Goal: Information Seeking & Learning: Check status

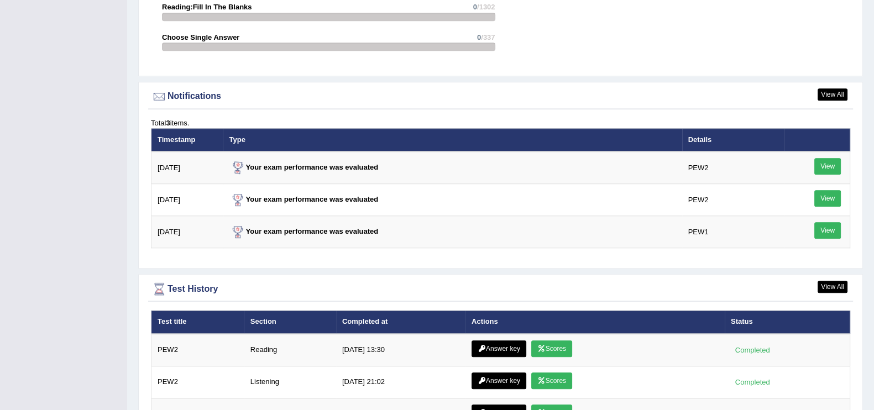
scroll to position [1501, 0]
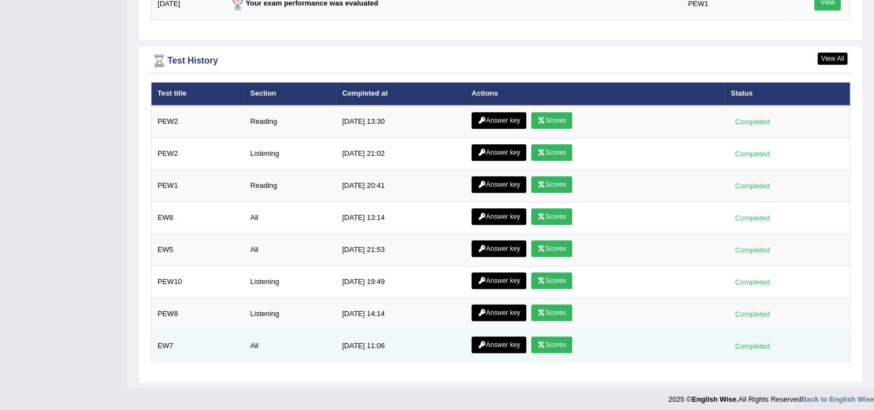
click at [553, 327] on link "Scores" at bounding box center [552, 345] width 41 height 17
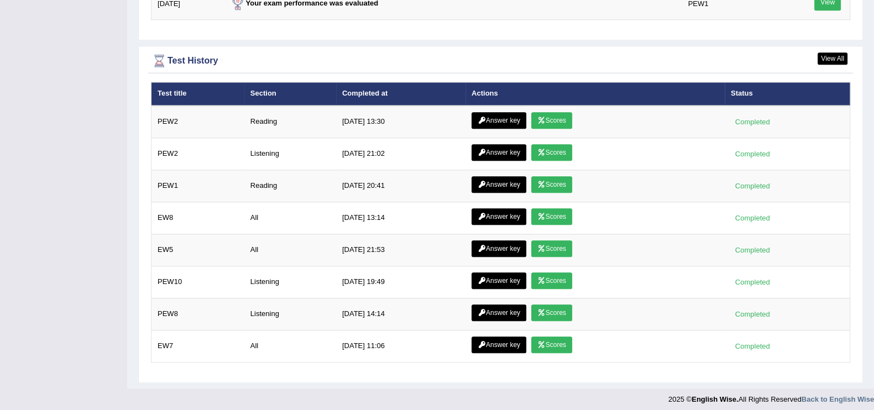
scroll to position [1499, 0]
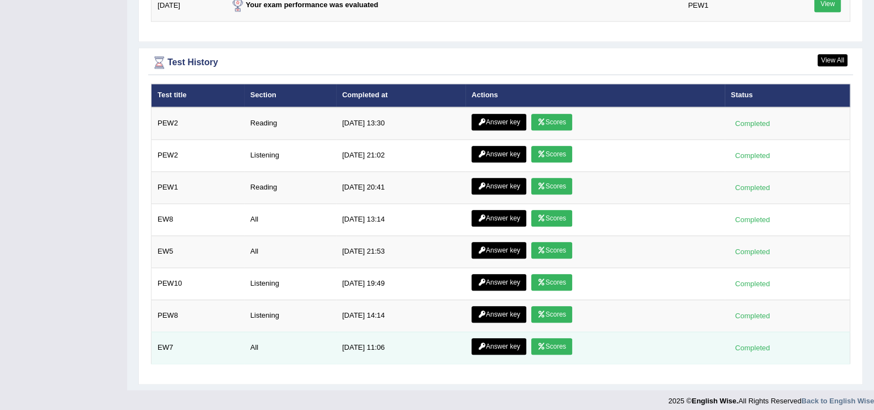
click at [511, 339] on link "Answer key" at bounding box center [499, 347] width 55 height 17
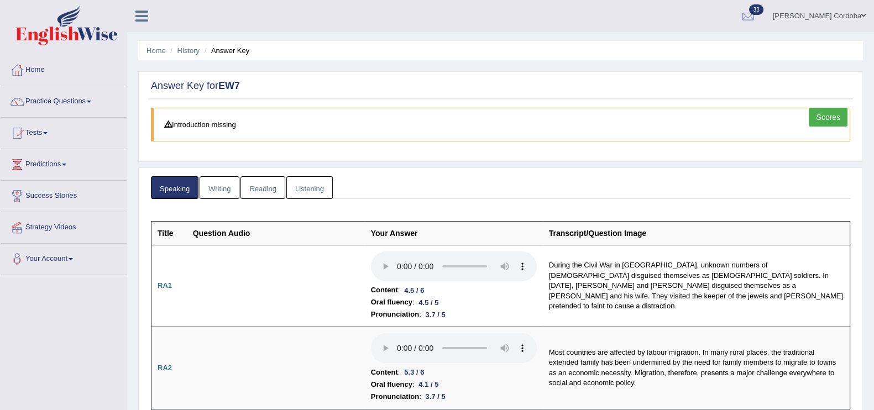
click at [323, 188] on link "Listening" at bounding box center [310, 187] width 46 height 23
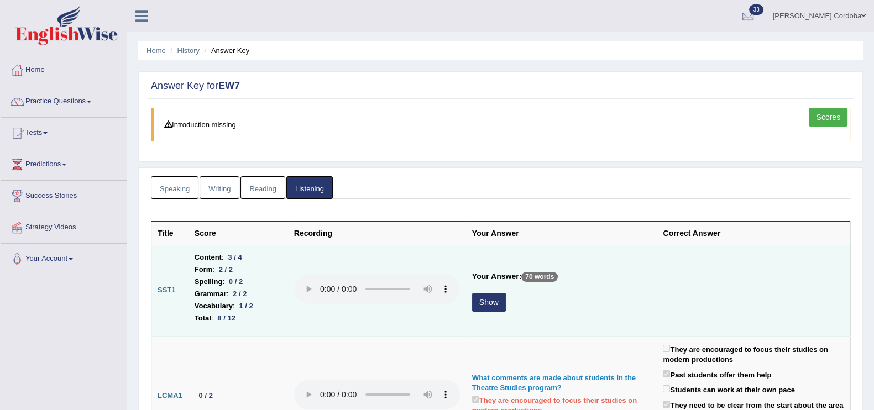
click at [491, 308] on button "Show" at bounding box center [489, 302] width 34 height 19
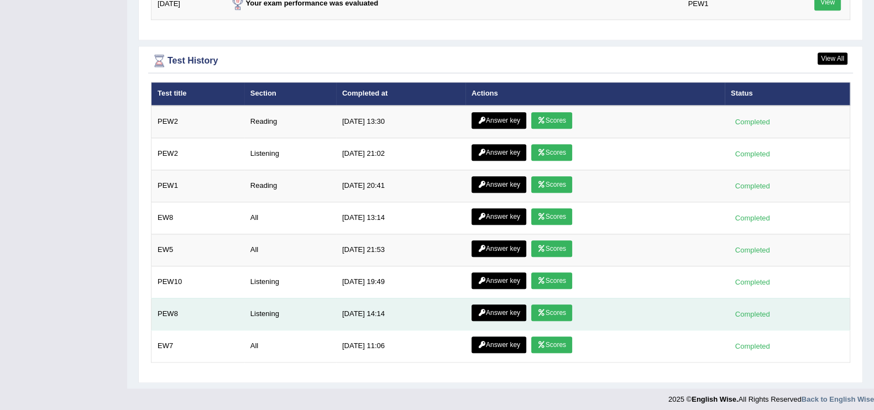
click at [492, 305] on link "Answer key" at bounding box center [499, 313] width 55 height 17
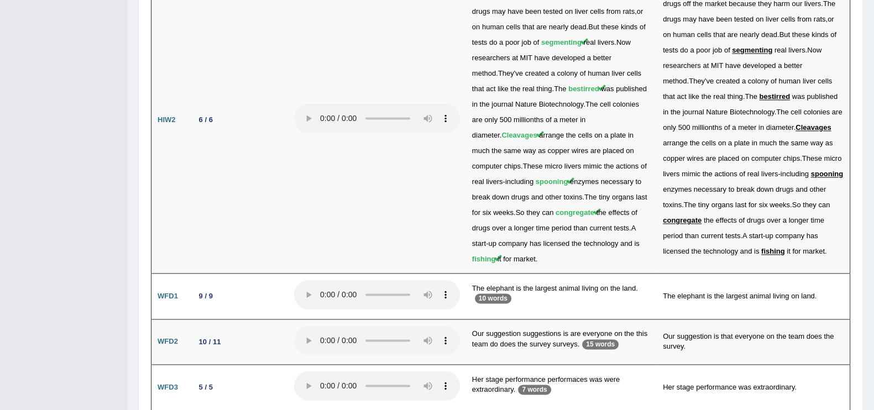
scroll to position [2185, 0]
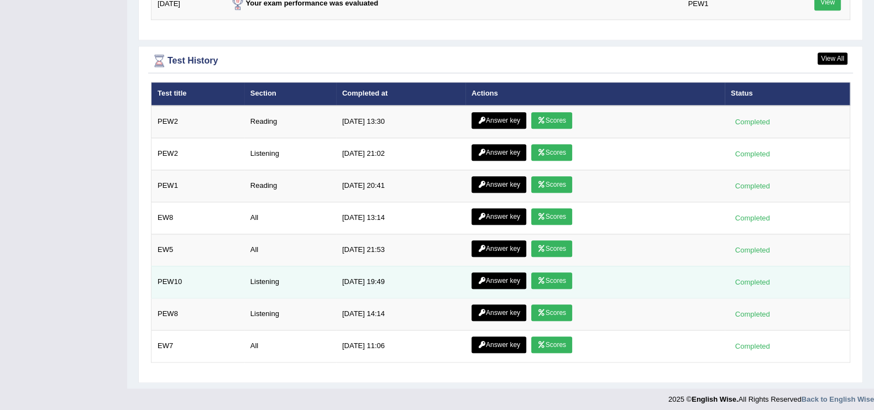
click at [497, 273] on link "Answer key" at bounding box center [499, 281] width 55 height 17
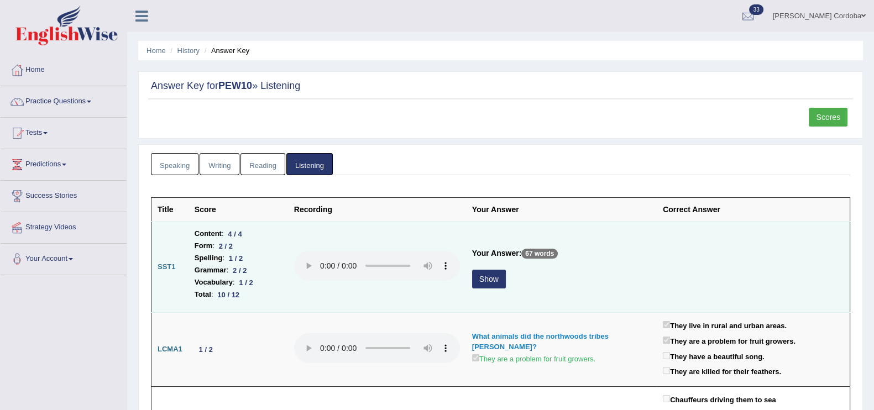
click at [490, 277] on button "Show" at bounding box center [489, 279] width 34 height 19
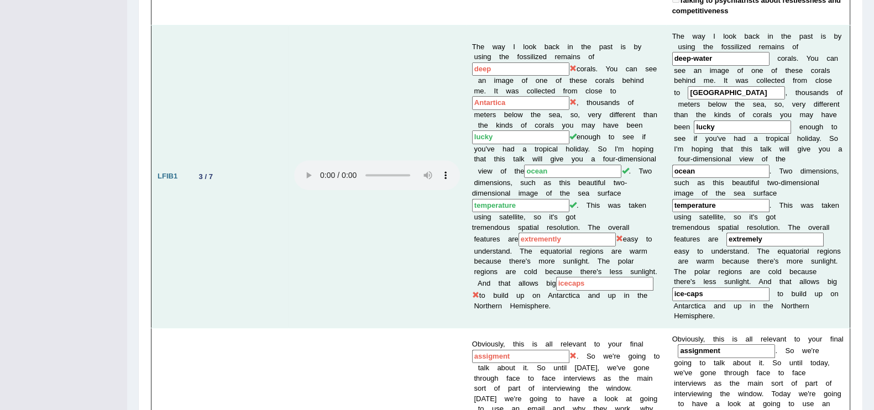
scroll to position [563, 0]
click at [674, 289] on input "ice-caps" at bounding box center [721, 296] width 97 height 14
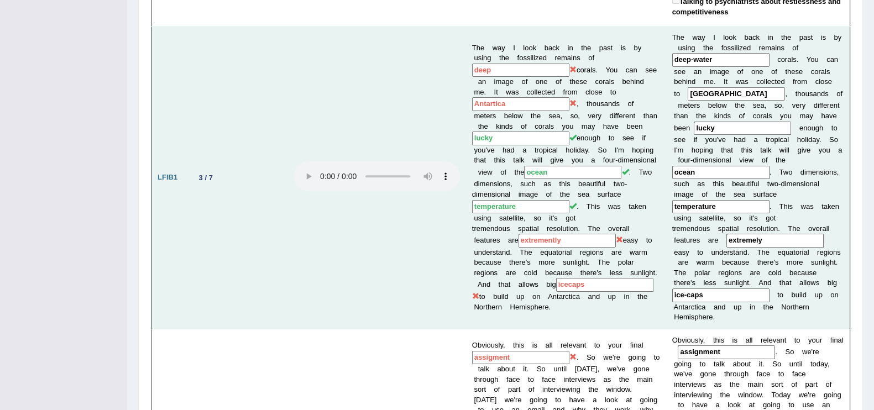
click at [674, 289] on input "ice-caps" at bounding box center [721, 296] width 97 height 14
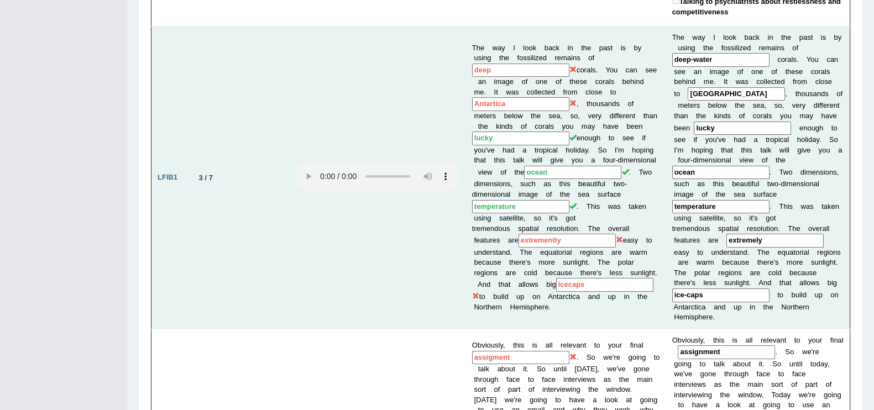
click at [678, 289] on input "ice-caps" at bounding box center [721, 296] width 97 height 14
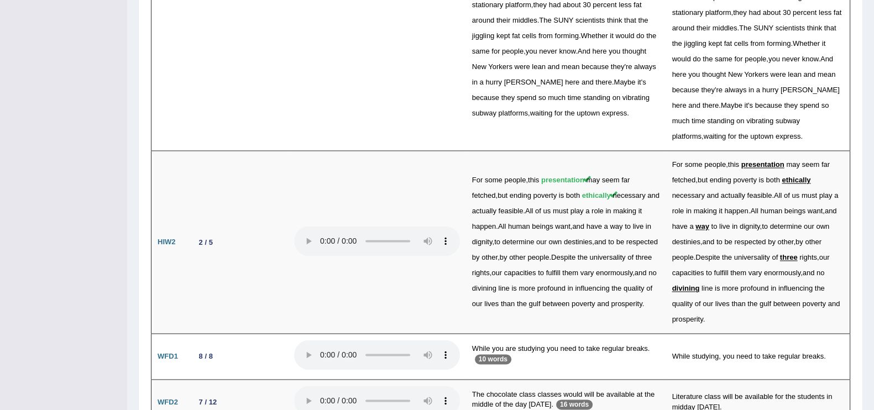
scroll to position [2116, 0]
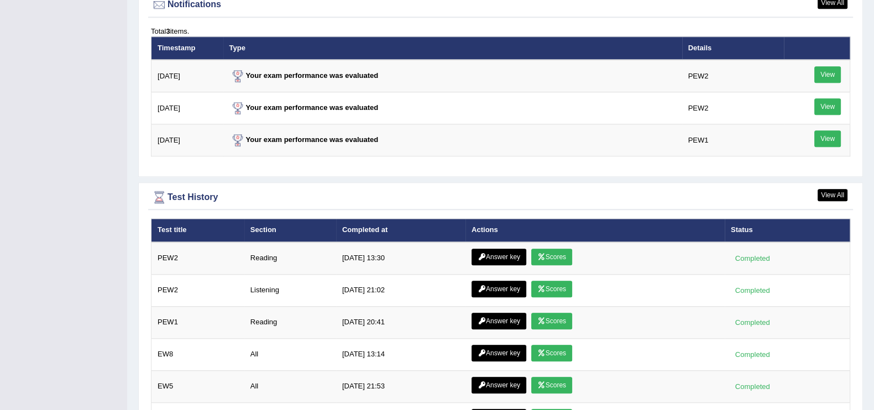
scroll to position [1501, 0]
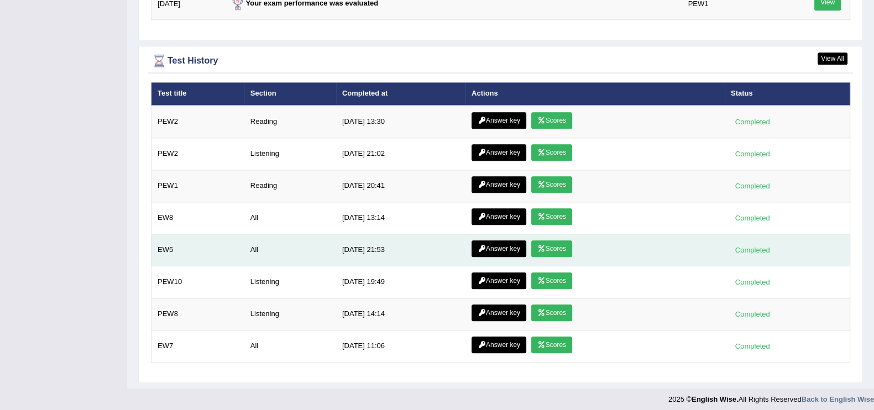
click at [551, 241] on link "Scores" at bounding box center [552, 249] width 41 height 17
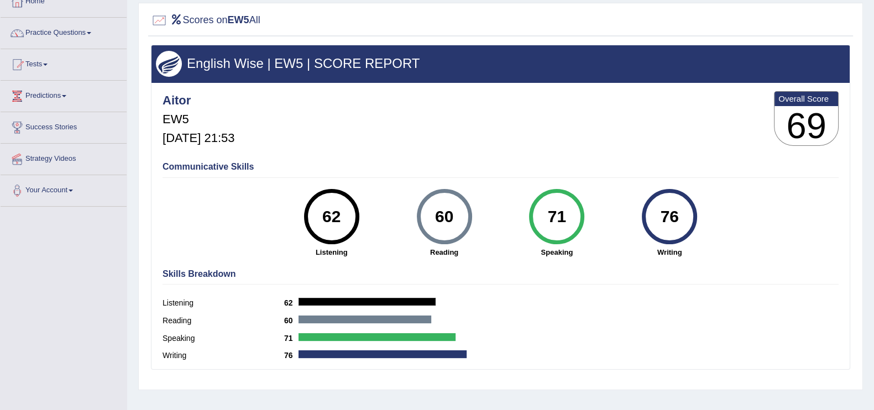
scroll to position [29, 0]
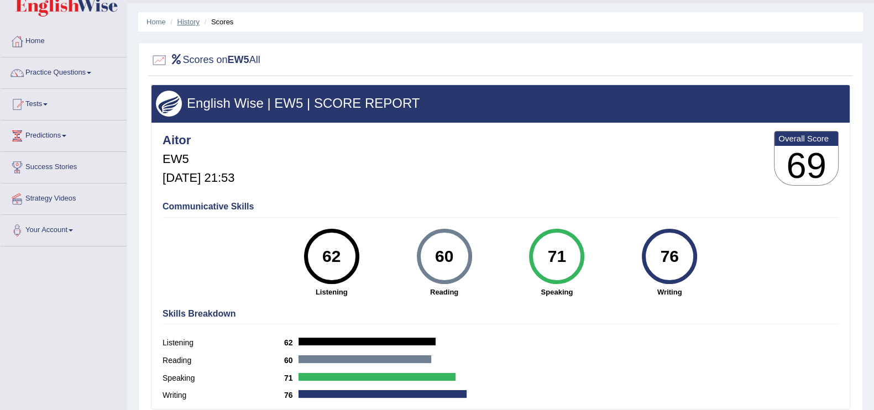
click at [193, 24] on link "History" at bounding box center [189, 22] width 22 height 8
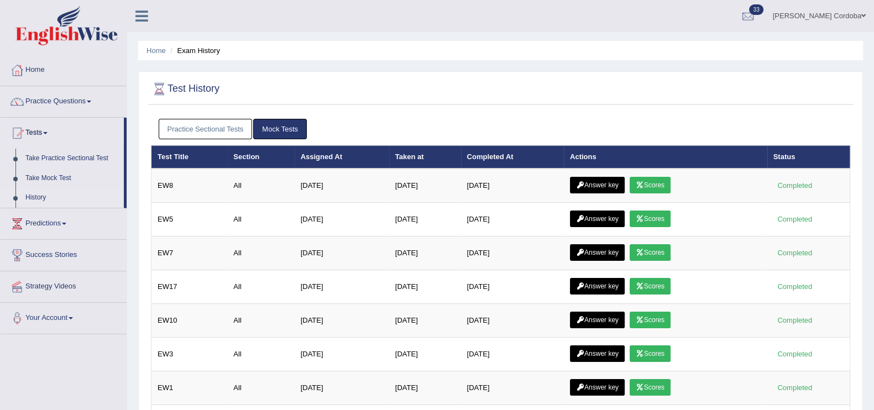
scroll to position [9, 0]
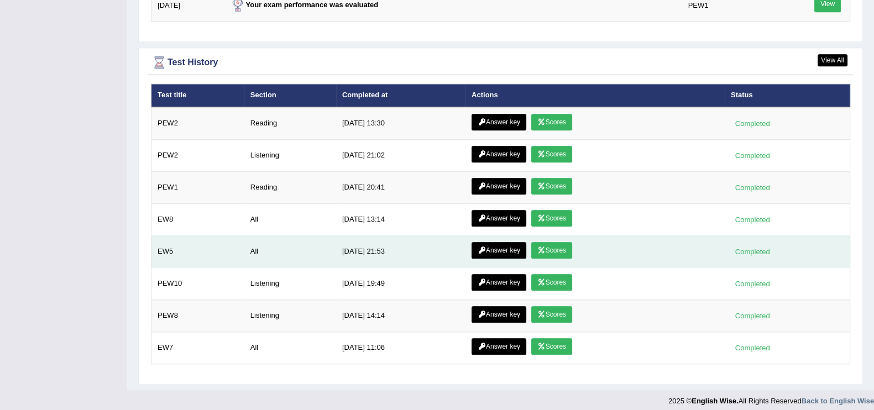
click at [503, 242] on link "Answer key" at bounding box center [499, 250] width 55 height 17
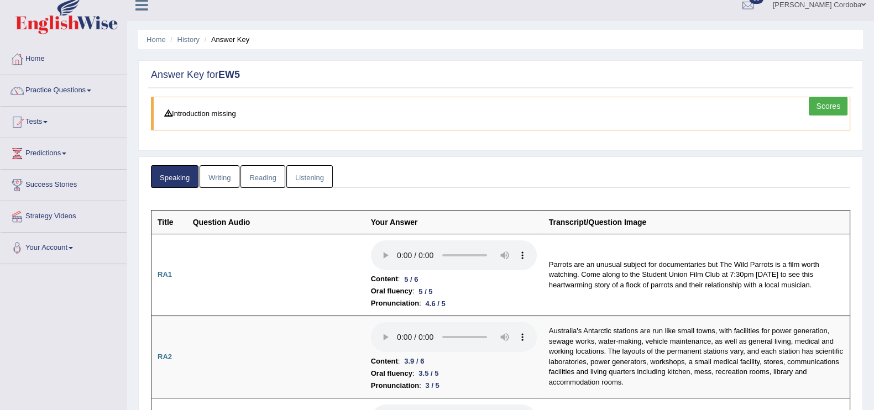
scroll to position [13, 0]
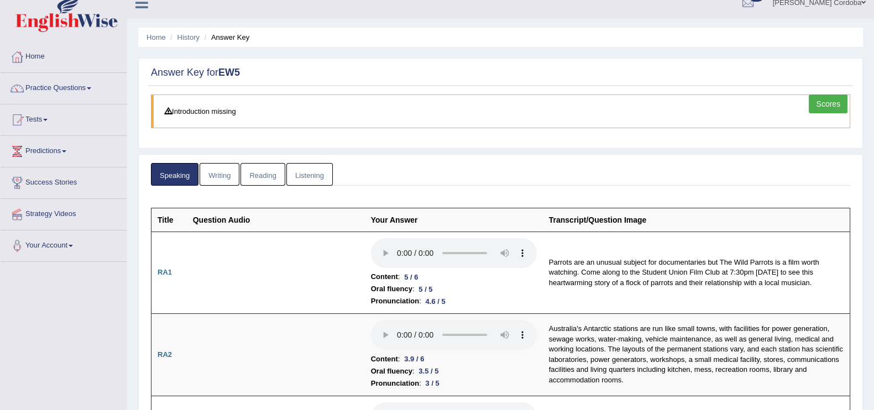
click at [269, 173] on link "Reading" at bounding box center [263, 174] width 44 height 23
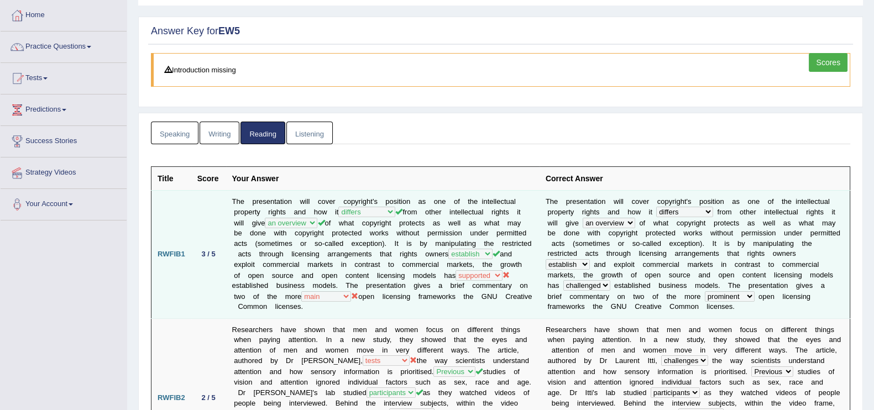
scroll to position [0, 0]
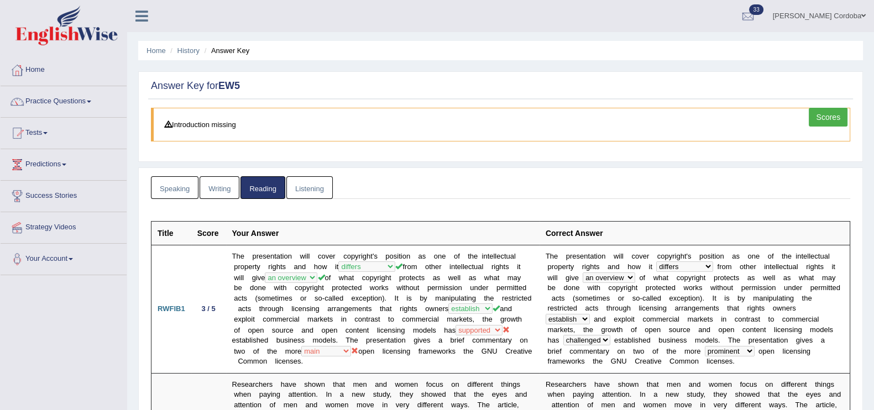
click at [314, 184] on link "Listening" at bounding box center [310, 187] width 46 height 23
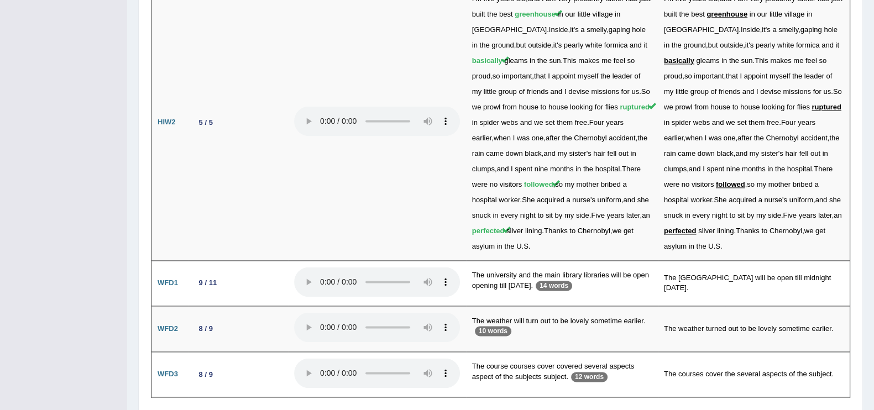
scroll to position [2027, 0]
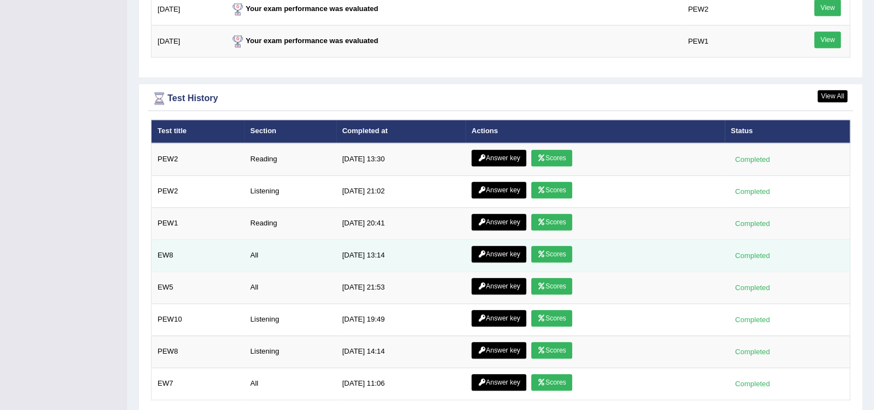
click at [565, 250] on link "Scores" at bounding box center [552, 254] width 41 height 17
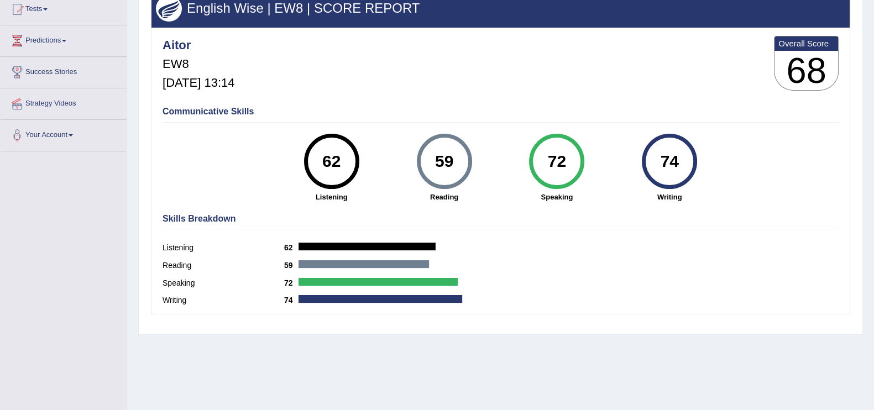
scroll to position [125, 0]
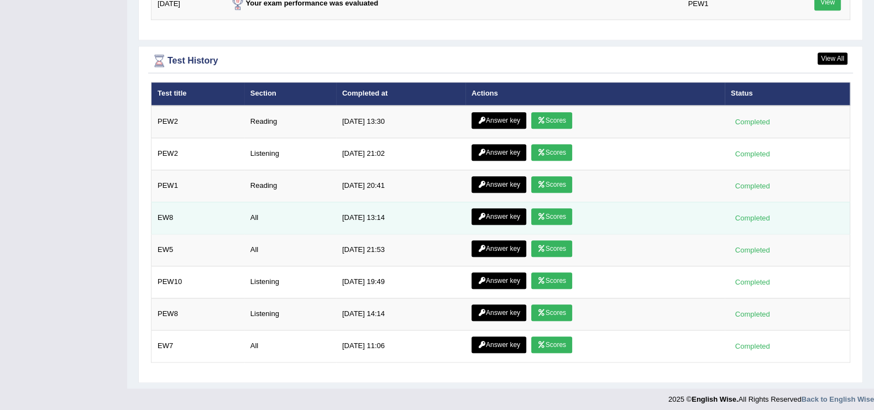
click at [512, 209] on link "Answer key" at bounding box center [499, 217] width 55 height 17
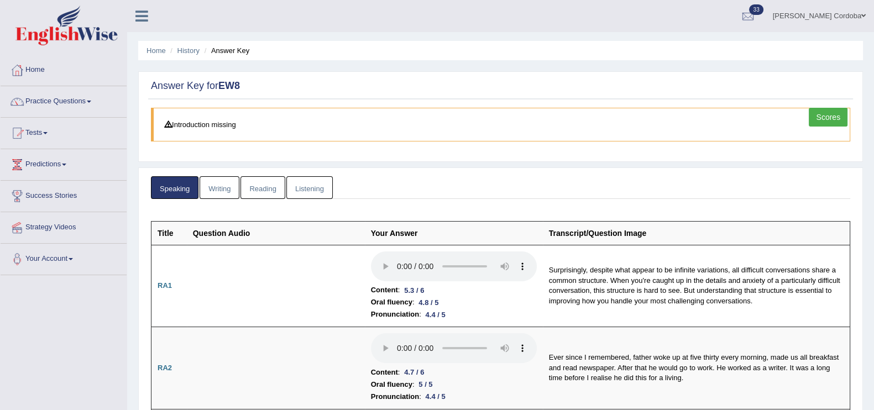
click at [263, 180] on link "Reading" at bounding box center [263, 187] width 44 height 23
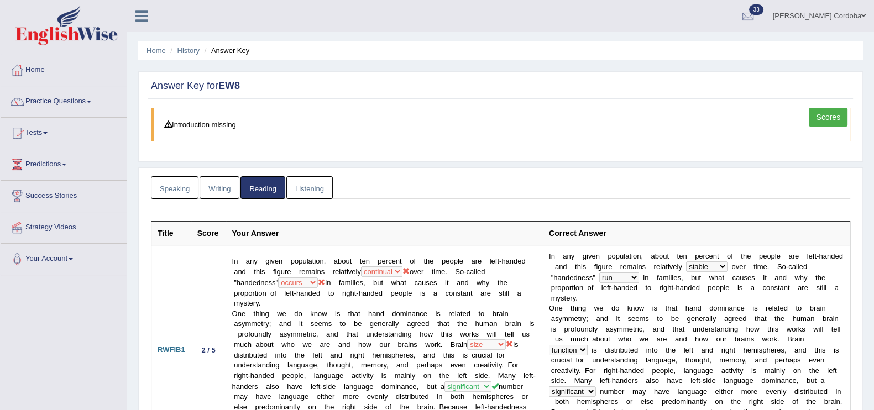
click at [307, 185] on link "Listening" at bounding box center [310, 187] width 46 height 23
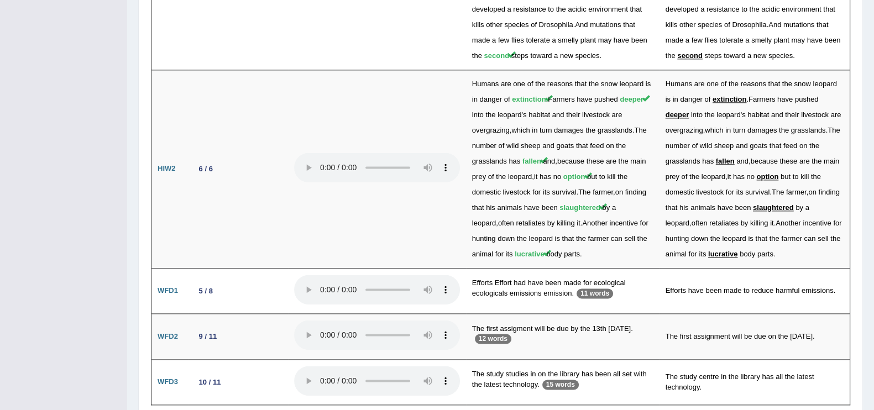
scroll to position [1826, 0]
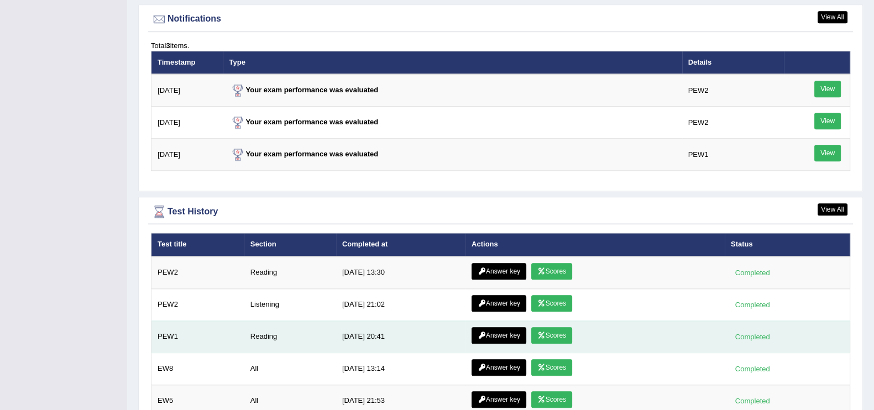
click at [512, 330] on link "Answer key" at bounding box center [499, 335] width 55 height 17
click at [501, 332] on link "Answer key" at bounding box center [499, 335] width 55 height 17
click at [492, 327] on link "Answer key" at bounding box center [499, 335] width 55 height 17
click at [501, 330] on link "Answer key" at bounding box center [499, 335] width 55 height 17
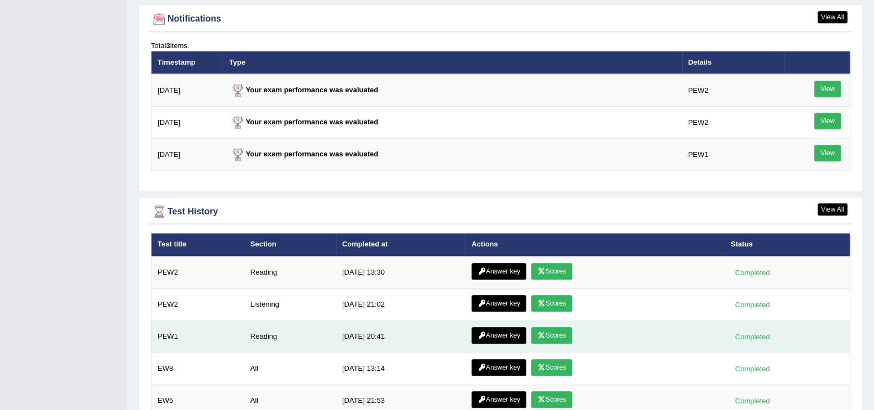
click at [501, 327] on link "Answer key" at bounding box center [499, 335] width 55 height 17
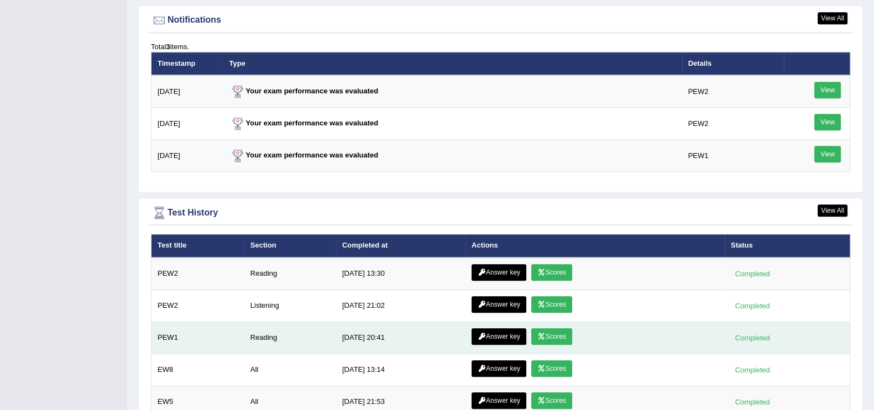
scroll to position [1350, 0]
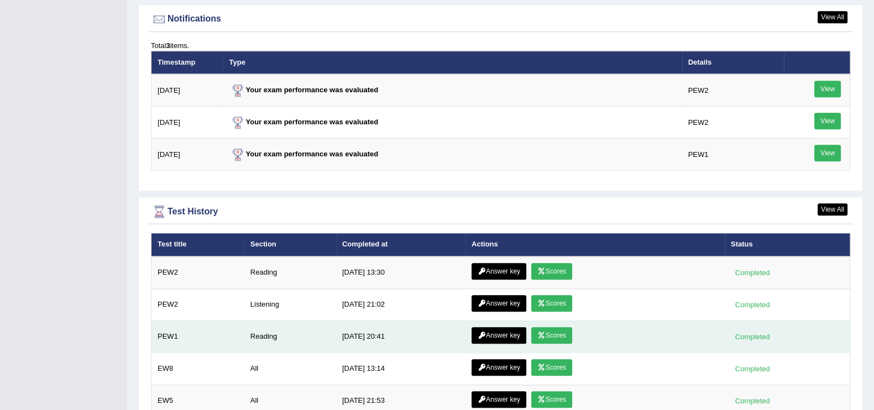
click at [498, 333] on link "Answer key" at bounding box center [499, 335] width 55 height 17
click at [483, 332] on icon at bounding box center [482, 335] width 8 height 7
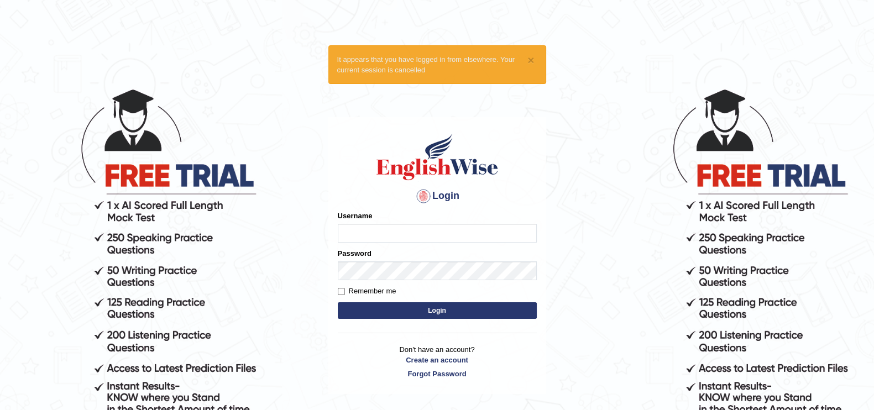
type input "Aitor"
click at [384, 317] on button "Login" at bounding box center [437, 311] width 199 height 17
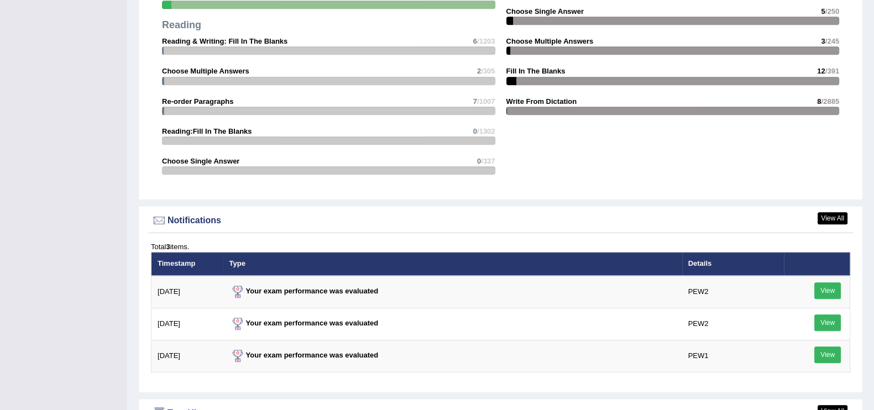
scroll to position [1439, 0]
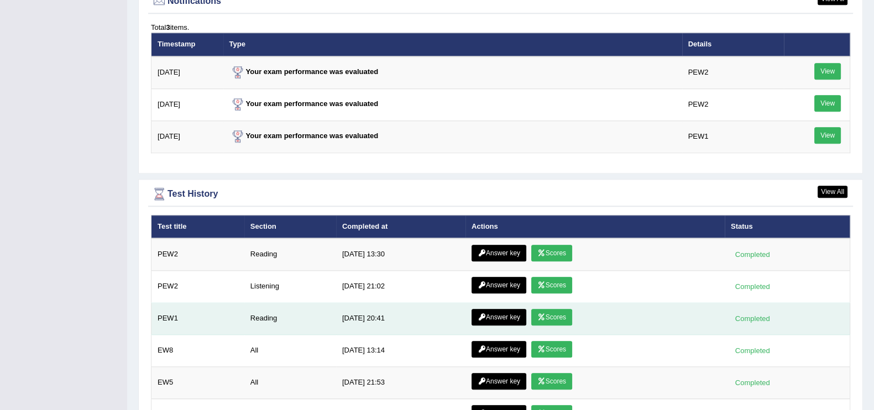
click at [481, 314] on icon at bounding box center [482, 317] width 8 height 7
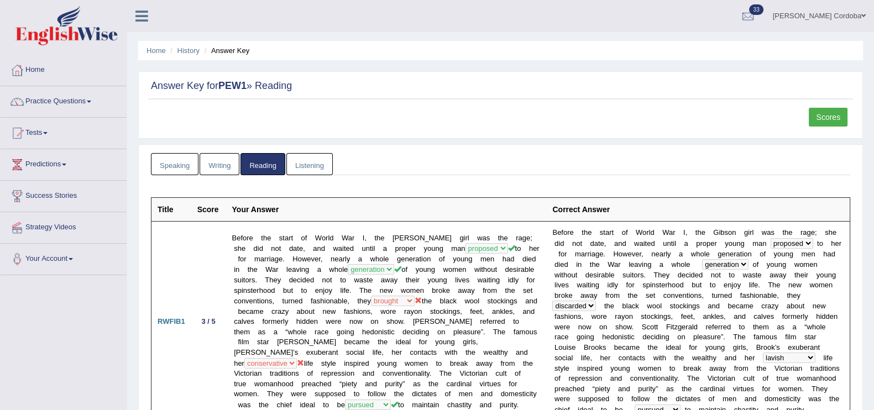
click at [406, 290] on td "Before the start of World War I, the [PERSON_NAME] girl was the rage; she did n…" at bounding box center [386, 322] width 321 height 200
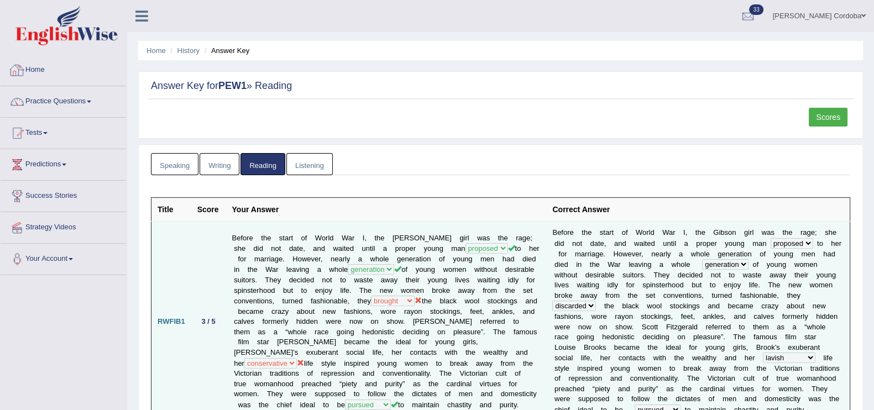
scroll to position [86, 0]
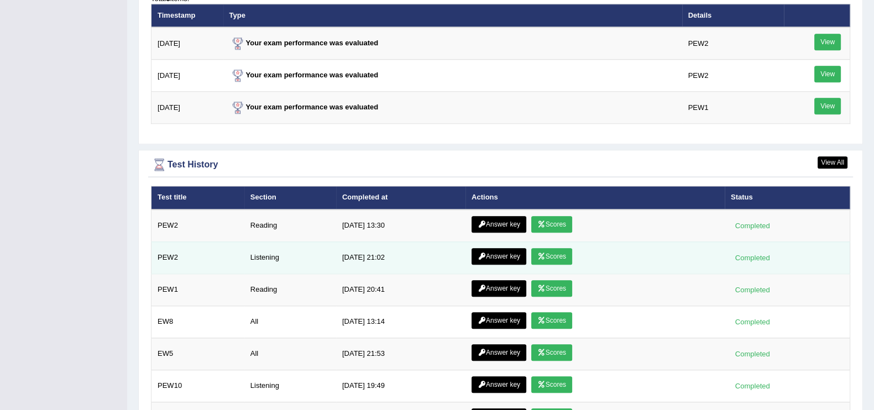
click at [512, 248] on link "Answer key" at bounding box center [499, 256] width 55 height 17
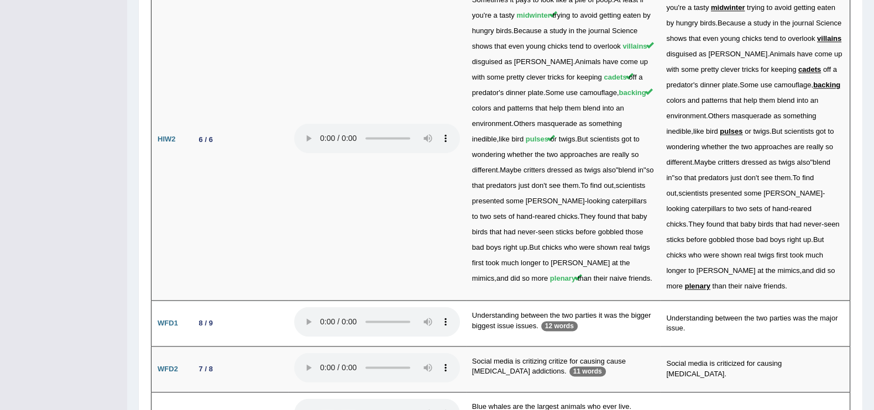
scroll to position [2071, 0]
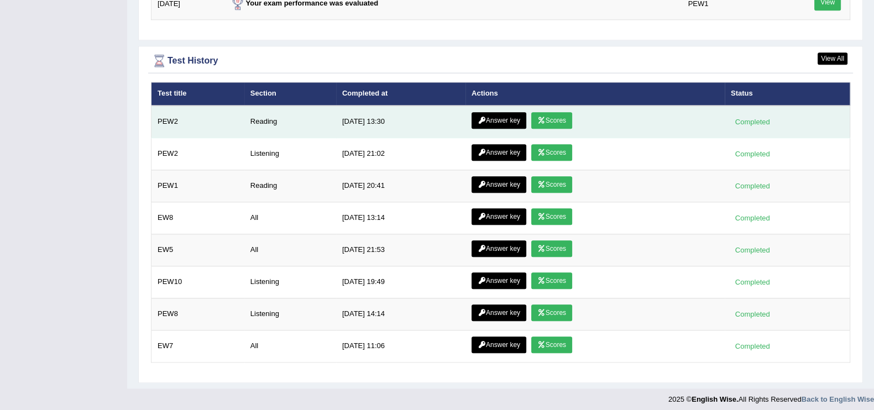
click at [502, 106] on td "Answer key Scores" at bounding box center [595, 122] width 259 height 33
click at [496, 122] on link "Answer key" at bounding box center [499, 120] width 55 height 17
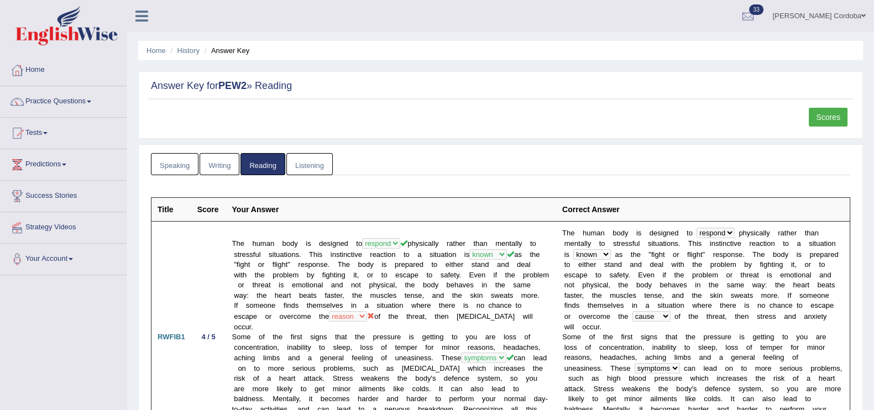
click at [55, 24] on img at bounding box center [66, 26] width 102 height 40
